Goal: Task Accomplishment & Management: Complete application form

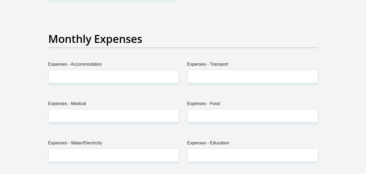
scroll to position [774, 0]
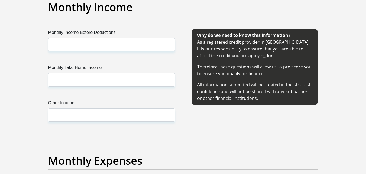
scroll to position [615, 0]
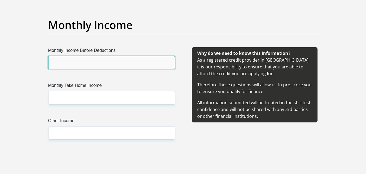
click at [113, 59] on input "Monthly Income Before Deductions" at bounding box center [111, 62] width 127 height 13
type input "8333"
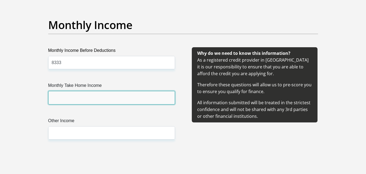
click at [85, 95] on input "Monthly Take Home Income" at bounding box center [111, 97] width 127 height 13
type input "8150"
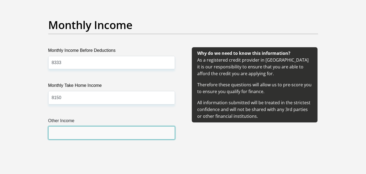
click at [76, 132] on input "Other Income" at bounding box center [111, 132] width 127 height 13
type input "2"
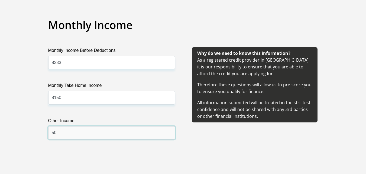
type input "5"
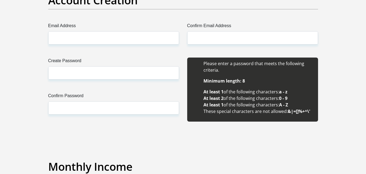
scroll to position [461, 0]
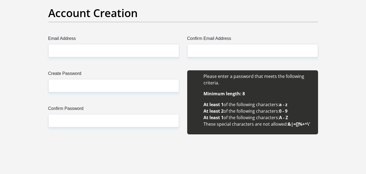
type input "0"
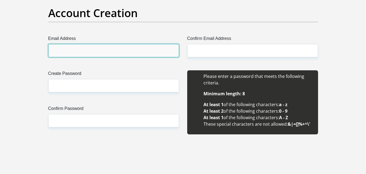
click at [111, 47] on input "Email Address" at bounding box center [113, 50] width 131 height 13
type input "[EMAIL_ADDRESS][DOMAIN_NAME]"
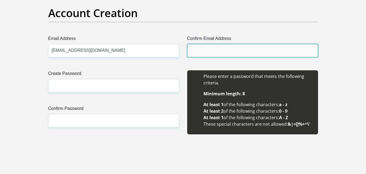
type input "[EMAIL_ADDRESS][DOMAIN_NAME]"
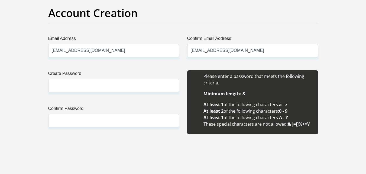
type input "Tshepo"
type input "Pati"
type input "0679875209"
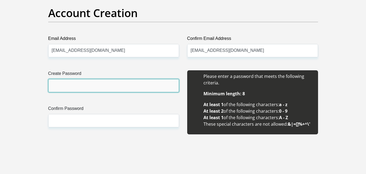
click at [82, 84] on input "Create Password" at bounding box center [113, 85] width 131 height 13
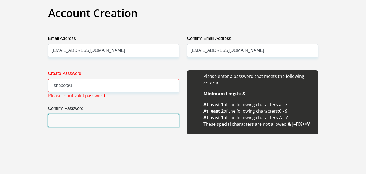
click at [72, 122] on input "Confirm Password" at bounding box center [113, 120] width 131 height 13
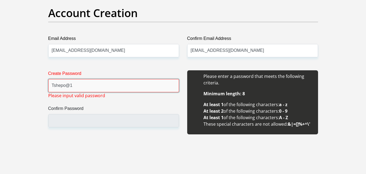
click at [80, 83] on input "Tshepo@1" at bounding box center [113, 85] width 131 height 13
type input "T"
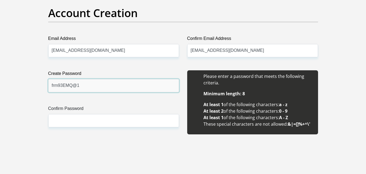
type input "frm93EMQ@1"
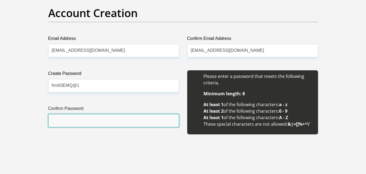
click at [67, 118] on input "Confirm Password" at bounding box center [113, 120] width 131 height 13
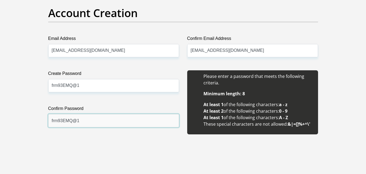
type input "frm93EMQ@1"
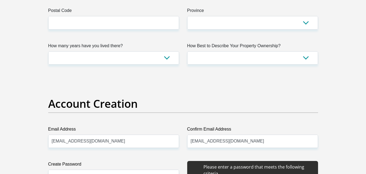
scroll to position [342, 0]
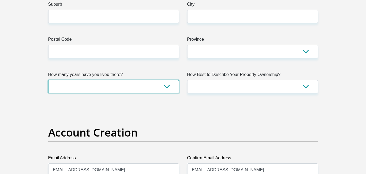
click at [172, 86] on select "less than 1 year 1-3 years 3-5 years 5+ years" at bounding box center [113, 86] width 131 height 13
select select "5"
click at [48, 80] on select "less than 1 year 1-3 years 3-5 years 5+ years" at bounding box center [113, 86] width 131 height 13
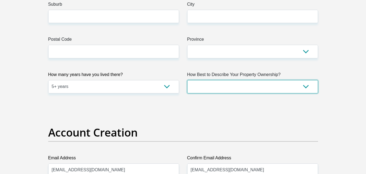
click at [297, 85] on select "Owned Rented Family Owned Company Dwelling" at bounding box center [252, 86] width 131 height 13
select select "parents"
click at [187, 80] on select "Owned Rented Family Owned Company Dwelling" at bounding box center [252, 86] width 131 height 13
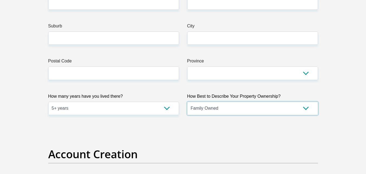
scroll to position [310, 0]
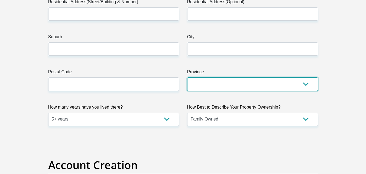
click at [310, 86] on select "Eastern Cape Free State [GEOGRAPHIC_DATA] [GEOGRAPHIC_DATA][DATE] [GEOGRAPHIC_D…" at bounding box center [252, 83] width 131 height 13
select select "[GEOGRAPHIC_DATA]"
click at [187, 77] on select "Eastern Cape Free State [GEOGRAPHIC_DATA] [GEOGRAPHIC_DATA][DATE] [GEOGRAPHIC_D…" at bounding box center [252, 83] width 131 height 13
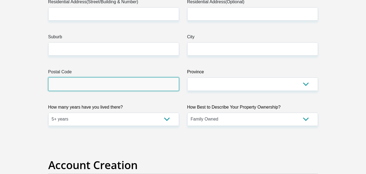
click at [93, 84] on input "Postal Code" at bounding box center [113, 83] width 131 height 13
type input "0348"
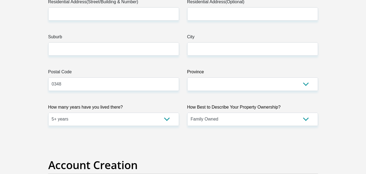
type input "Tshepo"
type input "Pati"
type input "0679875209"
select select "ZAF"
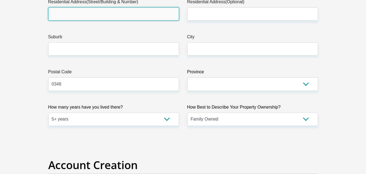
type input "4562 Ext 8 Reagile Location"
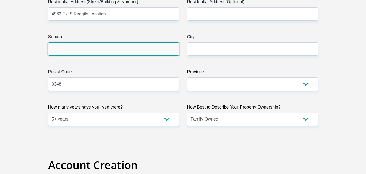
type input "[PERSON_NAME]"
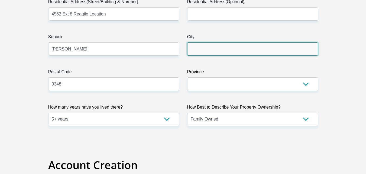
type input "[PERSON_NAME]"
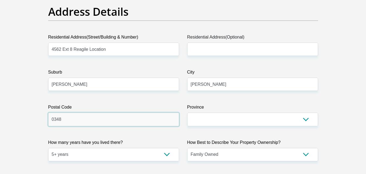
scroll to position [266, 0]
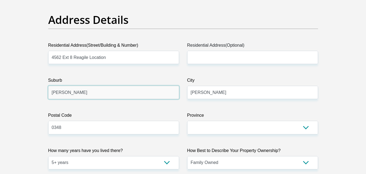
click at [94, 89] on input "[PERSON_NAME]" at bounding box center [113, 92] width 131 height 13
type input "K"
type input "r"
type input "Reagile"
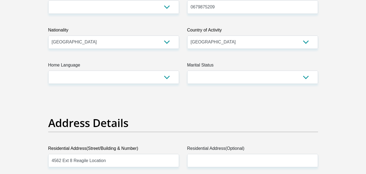
scroll to position [158, 0]
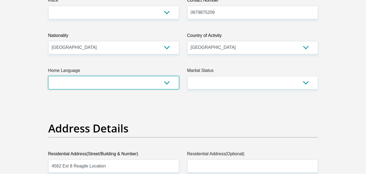
click at [169, 87] on select "Afrikaans English Sepedi South Ndebele Southern Sotho Swati Tsonga Tswana Venda…" at bounding box center [113, 82] width 131 height 13
select select "tsn"
click at [48, 76] on select "Afrikaans English Sepedi South Ndebele Southern Sotho Swati Tsonga Tswana Venda…" at bounding box center [113, 82] width 131 height 13
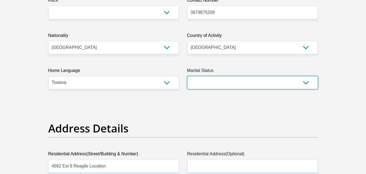
click at [310, 83] on select "Married ANC Single Divorced Widowed Married COP or Customary Law" at bounding box center [252, 82] width 131 height 13
select select "2"
click at [187, 76] on select "Married ANC Single Divorced Widowed Married COP or Customary Law" at bounding box center [252, 82] width 131 height 13
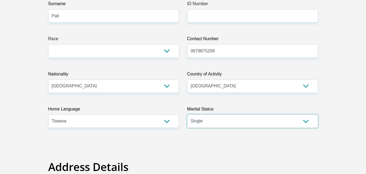
scroll to position [115, 0]
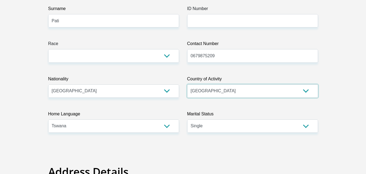
click at [244, 95] on select "[GEOGRAPHIC_DATA] [GEOGRAPHIC_DATA] [GEOGRAPHIC_DATA] [GEOGRAPHIC_DATA] [GEOGRA…" at bounding box center [252, 90] width 131 height 13
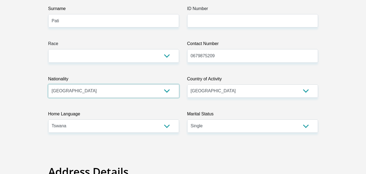
click at [143, 96] on select "[GEOGRAPHIC_DATA] [GEOGRAPHIC_DATA] [GEOGRAPHIC_DATA] [GEOGRAPHIC_DATA] [GEOGRA…" at bounding box center [113, 90] width 131 height 13
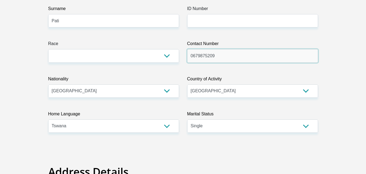
click at [218, 54] on input "0679875209" at bounding box center [252, 55] width 131 height 13
type input "0752502135"
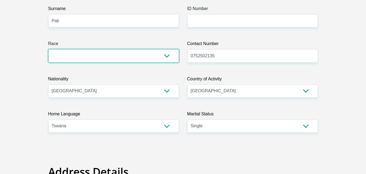
click at [165, 58] on select "Black Coloured Indian White Other" at bounding box center [113, 55] width 131 height 13
select select "1"
click at [48, 49] on select "Black Coloured Indian White Other" at bounding box center [113, 55] width 131 height 13
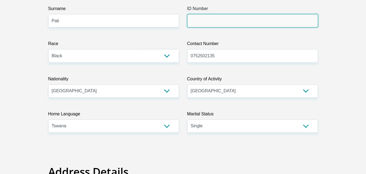
click at [211, 19] on input "ID Number" at bounding box center [252, 20] width 131 height 13
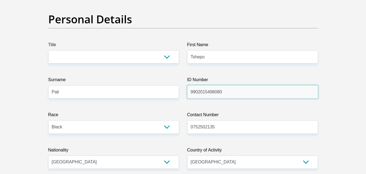
scroll to position [39, 0]
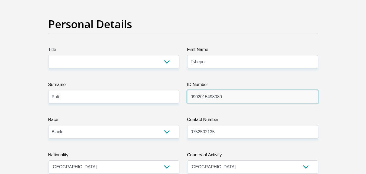
type input "9902015498080"
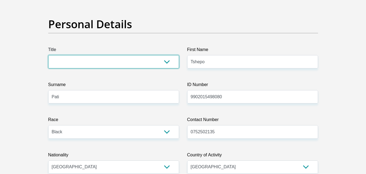
click at [166, 63] on select "Mr Ms Mrs Dr [PERSON_NAME]" at bounding box center [113, 61] width 131 height 13
select select "Mr"
click at [48, 55] on select "Mr Ms Mrs Dr [PERSON_NAME]" at bounding box center [113, 61] width 131 height 13
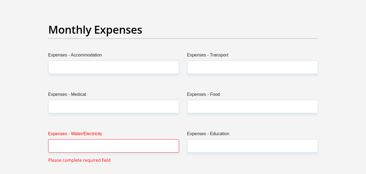
scroll to position [783, 0]
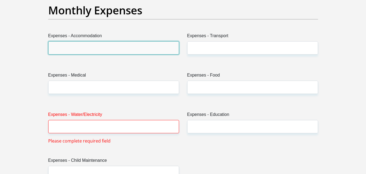
click at [102, 50] on input "Expenses - Accommodation" at bounding box center [113, 47] width 131 height 13
type input "0"
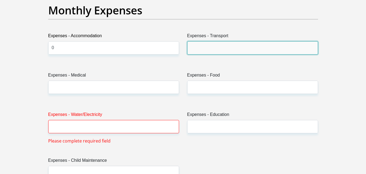
click at [220, 47] on input "Expenses - Transport" at bounding box center [252, 47] width 131 height 13
type input "0"
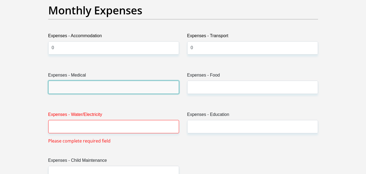
click at [101, 87] on input "Expenses - Medical" at bounding box center [113, 86] width 131 height 13
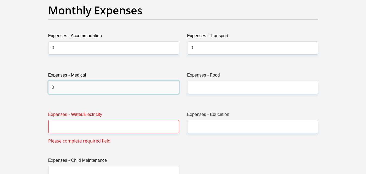
type input "0"
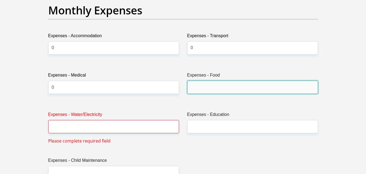
click at [198, 87] on input "Expenses - Food" at bounding box center [252, 86] width 131 height 13
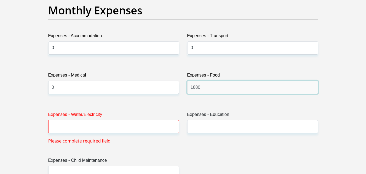
type input "1880"
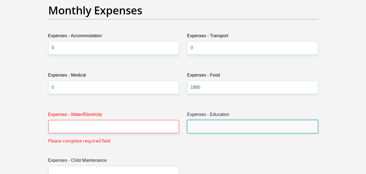
click at [210, 122] on input "Expenses - Education" at bounding box center [252, 126] width 131 height 13
type input "0"
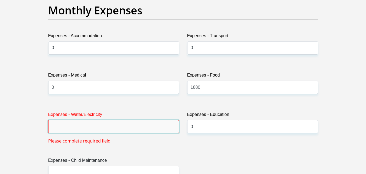
click at [118, 125] on input "Expenses - Water/Electricity" at bounding box center [113, 126] width 131 height 13
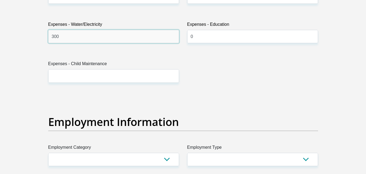
scroll to position [893, 0]
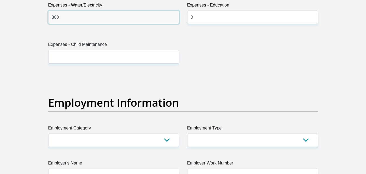
type input "300"
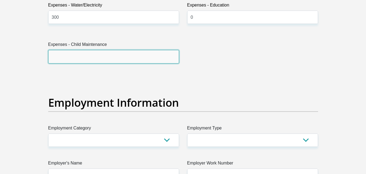
click at [87, 61] on input "Expenses - Child Maintenance" at bounding box center [113, 56] width 131 height 13
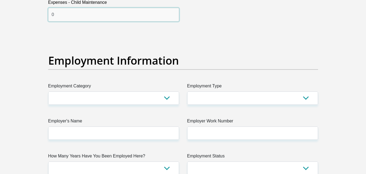
scroll to position [960, 0]
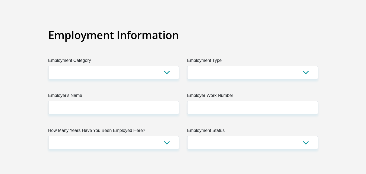
type input "0"
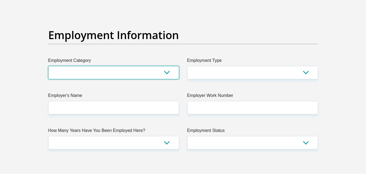
click at [172, 72] on select "AGRICULTURE ALCOHOL & TOBACCO CONSTRUCTION MATERIALS METALLURGY EQUIPMENT FOR R…" at bounding box center [113, 72] width 131 height 13
select select "76"
click at [48, 66] on select "AGRICULTURE ALCOHOL & TOBACCO CONSTRUCTION MATERIALS METALLURGY EQUIPMENT FOR R…" at bounding box center [113, 72] width 131 height 13
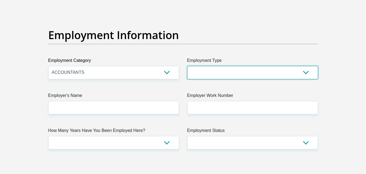
click at [306, 72] on select "College/Lecturer Craft Seller Creative Driver Executive Farmer Forces - Non Com…" at bounding box center [252, 72] width 131 height 13
select select "Office Staff/Clerk"
click at [187, 66] on select "College/Lecturer Craft Seller Creative Driver Executive Farmer Forces - Non Com…" at bounding box center [252, 72] width 131 height 13
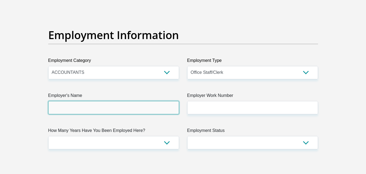
click at [137, 112] on input "Employer's Name" at bounding box center [113, 107] width 131 height 13
type input "b"
type input "Bojanala"
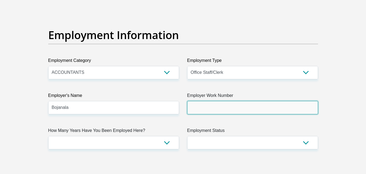
click at [245, 109] on input "Employer Work Number" at bounding box center [252, 107] width 131 height 13
type input "0145974510"
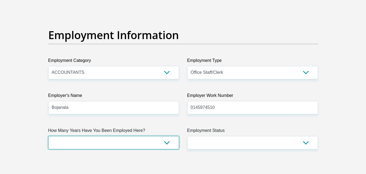
click at [166, 143] on select "less than 1 year 1-3 years 3-5 years 5+ years" at bounding box center [113, 142] width 131 height 13
select select "24"
click at [48, 136] on select "less than 1 year 1-3 years 3-5 years 5+ years" at bounding box center [113, 142] width 131 height 13
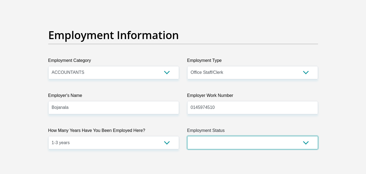
click at [221, 139] on select "Permanent/Full-time Part-time/Casual [DEMOGRAPHIC_DATA] Worker Self-Employed Ho…" at bounding box center [252, 142] width 131 height 13
click at [187, 136] on select "Permanent/Full-time Part-time/Casual [DEMOGRAPHIC_DATA] Worker Self-Employed Ho…" at bounding box center [252, 142] width 131 height 13
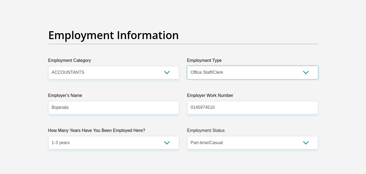
click at [215, 66] on select "College/Lecturer Craft Seller Creative Driver Executive Farmer Forces - Non Com…" at bounding box center [252, 72] width 131 height 13
click at [353, 101] on section "Personal Details Title Mr Ms Mrs Dr [PERSON_NAME] First Name [PERSON_NAME] Surn…" at bounding box center [183, 25] width 366 height 1923
click at [245, 144] on select "Permanent/Full-time Part-time/Casual [DEMOGRAPHIC_DATA] Worker Self-Employed Ho…" at bounding box center [252, 142] width 131 height 13
select select "1"
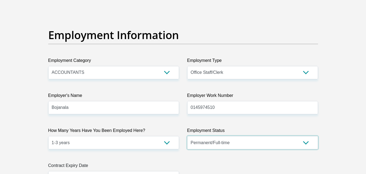
click at [187, 136] on select "Permanent/Full-time Part-time/Casual [DEMOGRAPHIC_DATA] Worker Self-Employed Ho…" at bounding box center [252, 142] width 131 height 13
click at [345, 114] on section "Personal Details Title Mr Ms Mrs Dr [PERSON_NAME] First Name [PERSON_NAME] Surn…" at bounding box center [183, 8] width 366 height 1888
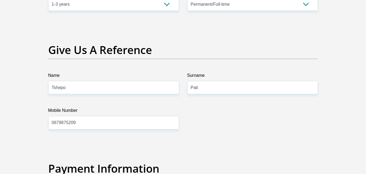
scroll to position [1092, 0]
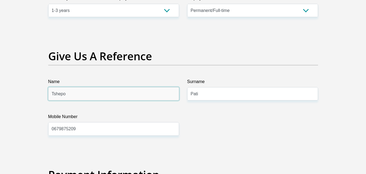
click at [68, 96] on input "Tshepo" at bounding box center [113, 93] width 131 height 13
type input "Tshepang"
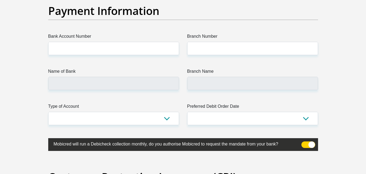
scroll to position [1259, 0]
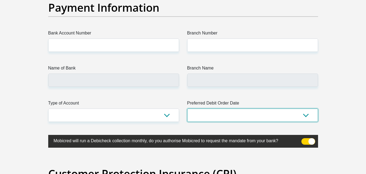
click at [305, 113] on select "1st 2nd 3rd 4th 5th 7th 18th 19th 20th 21st 22nd 23rd 24th 25th 26th 27th 28th …" at bounding box center [252, 114] width 131 height 13
select select "30"
click at [187, 108] on select "1st 2nd 3rd 4th 5th 7th 18th 19th 20th 21st 22nd 23rd 24th 25th 26th 27th 28th …" at bounding box center [252, 114] width 131 height 13
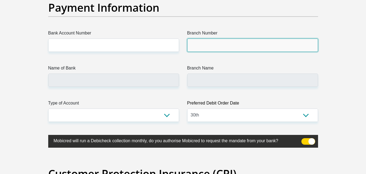
click at [205, 48] on input "Branch Number" at bounding box center [252, 44] width 131 height 13
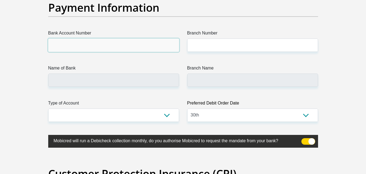
click at [80, 43] on input "Bank Account Number" at bounding box center [113, 44] width 131 height 13
type input "1733741729"
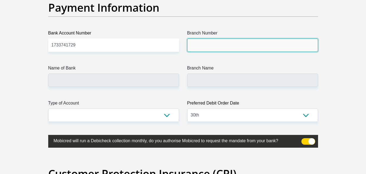
click at [214, 51] on input "Branch Number" at bounding box center [252, 44] width 131 height 13
type input "470010"
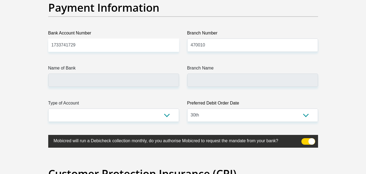
type input "CAPITEC BANK LIMITED"
type input "CAPITEC BANK CPC"
click at [171, 108] on label "Type of Account" at bounding box center [113, 104] width 131 height 9
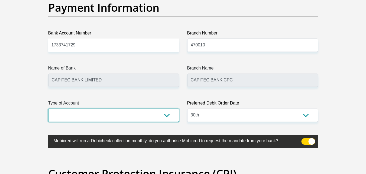
click at [171, 108] on select "Cheque Savings" at bounding box center [113, 114] width 131 height 13
click at [169, 114] on select "Cheque Savings" at bounding box center [113, 114] width 131 height 13
select select "SAV"
click at [48, 108] on select "Cheque Savings" at bounding box center [113, 114] width 131 height 13
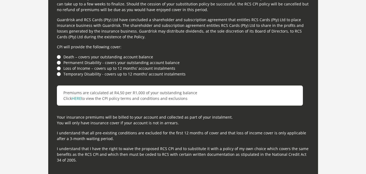
scroll to position [1516, 0]
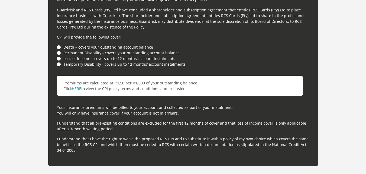
click at [59, 58] on li "Loss of Income – covers up to 12 months’ account instalments" at bounding box center [183, 59] width 252 height 6
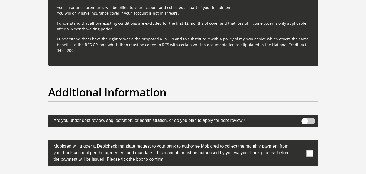
scroll to position [1673, 0]
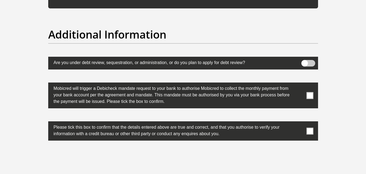
click at [312, 99] on label at bounding box center [183, 95] width 270 height 26
click at [299, 84] on input "checkbox" at bounding box center [299, 84] width 0 height 0
click at [312, 99] on label at bounding box center [183, 95] width 270 height 26
click at [299, 84] on input "checkbox" at bounding box center [299, 84] width 0 height 0
click at [311, 129] on span at bounding box center [309, 130] width 7 height 7
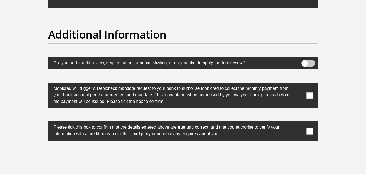
click at [299, 122] on input "checkbox" at bounding box center [299, 122] width 0 height 0
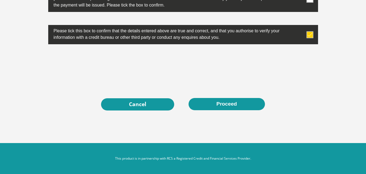
scroll to position [1770, 0]
